Goal: Find specific page/section: Find specific page/section

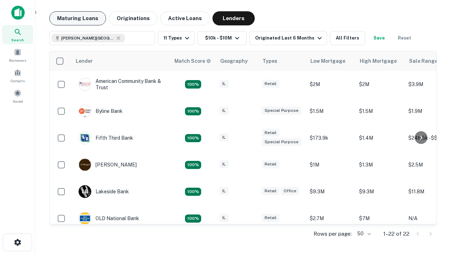
click at [78, 18] on button "Maturing Loans" at bounding box center [77, 18] width 57 height 14
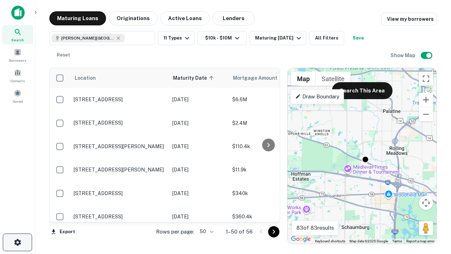
click at [17, 242] on icon "button" at bounding box center [17, 242] width 8 height 8
